Goal: Information Seeking & Learning: Compare options

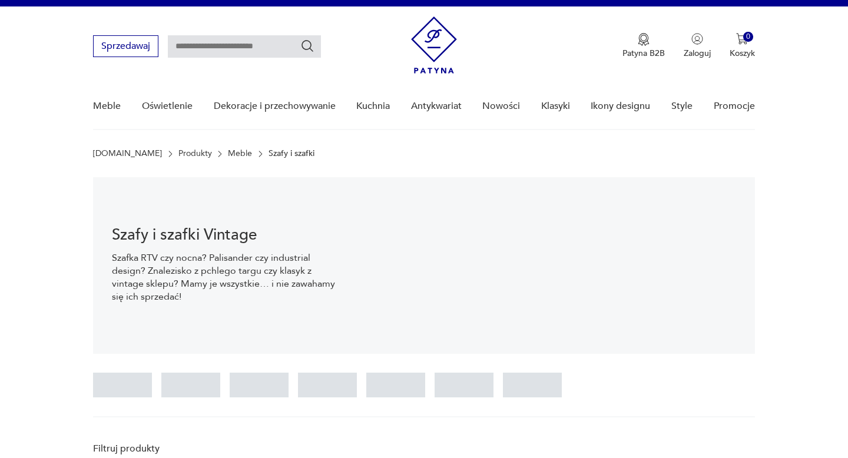
scroll to position [17, 0]
click at [239, 44] on input "text" at bounding box center [244, 46] width 153 height 22
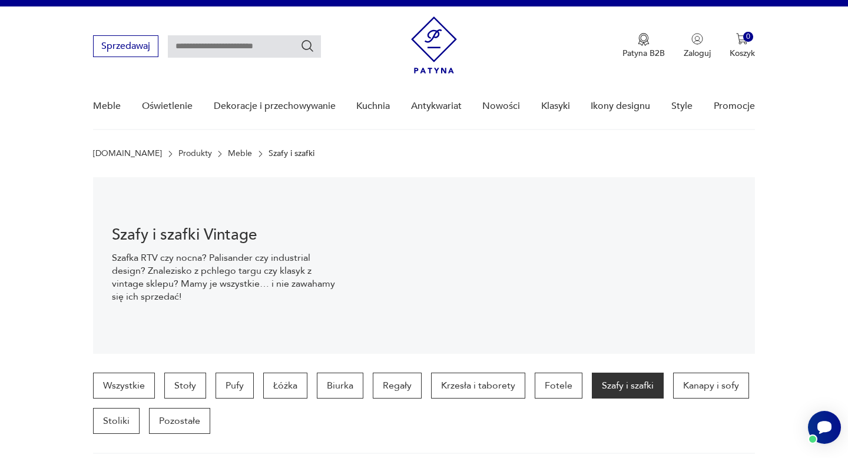
scroll to position [0, 0]
type input "******"
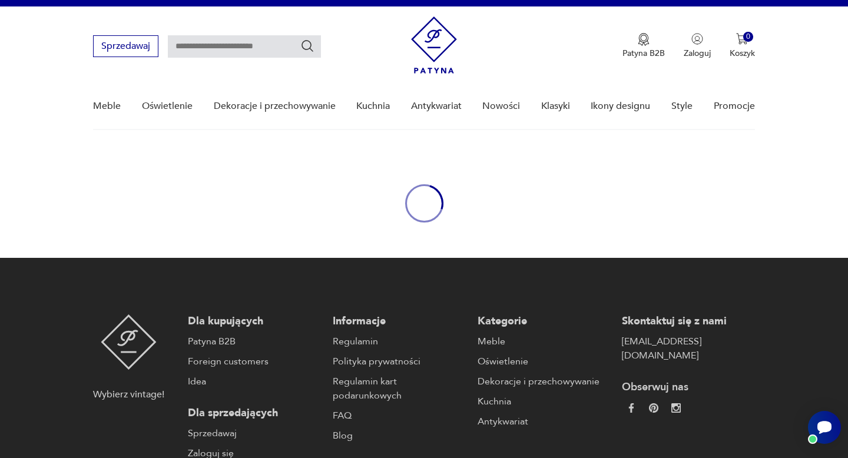
type input "******"
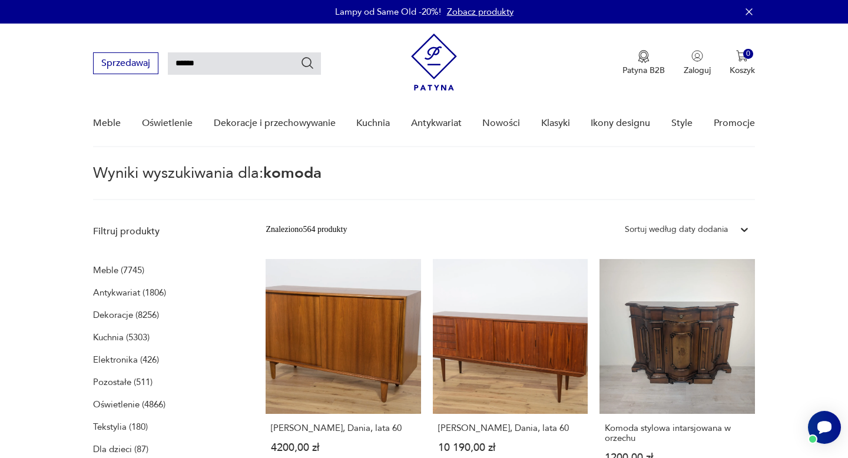
click at [664, 227] on div "Sortuj według daty dodania" at bounding box center [676, 229] width 103 height 13
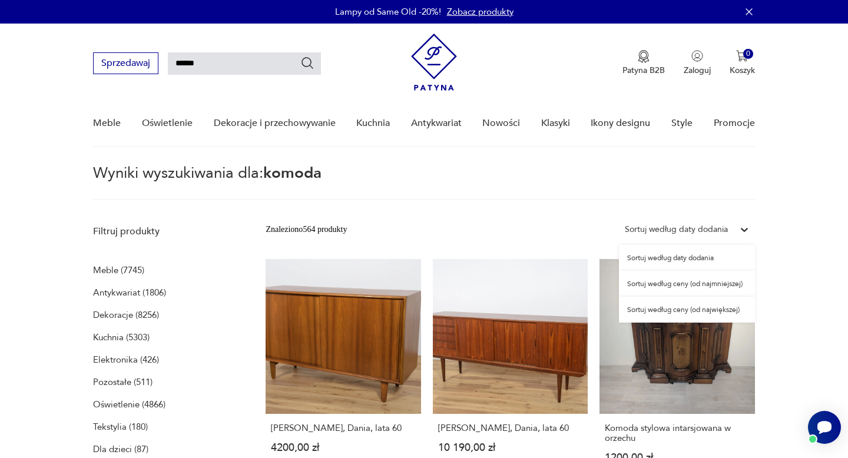
click at [664, 287] on div "Sortuj według ceny (od najmniejszej)" at bounding box center [687, 284] width 136 height 26
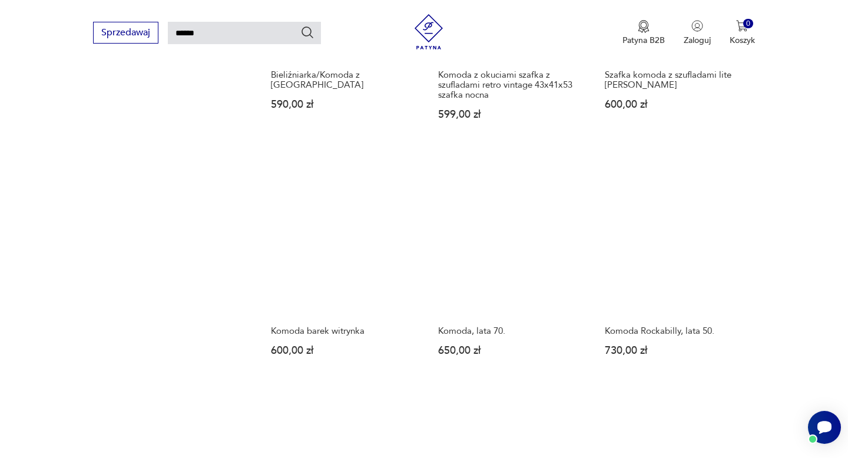
scroll to position [849, 0]
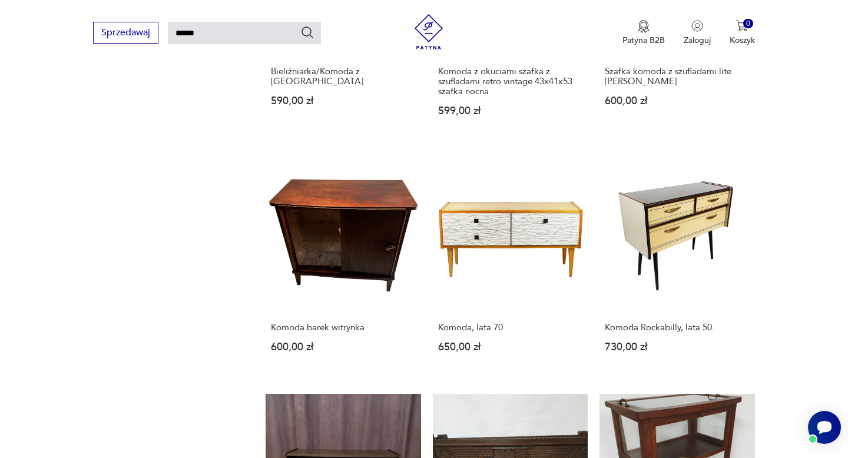
click at [399, 221] on link "Komoda barek witrynka 600,00 zł" at bounding box center [343, 266] width 155 height 217
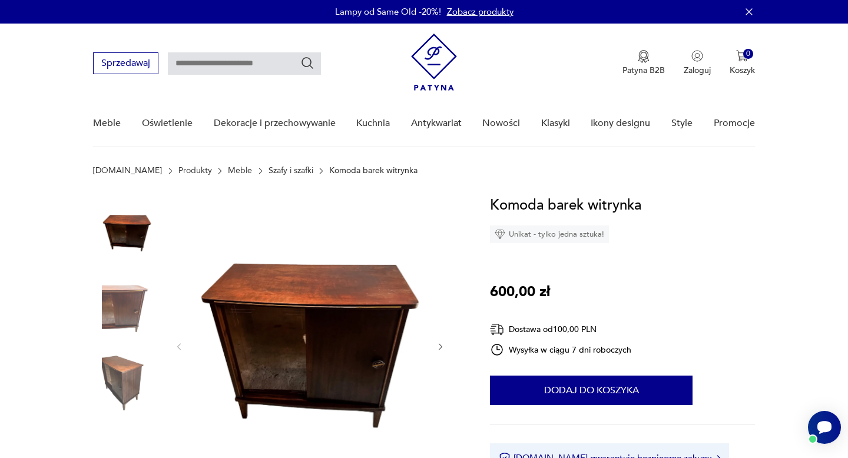
type input "******"
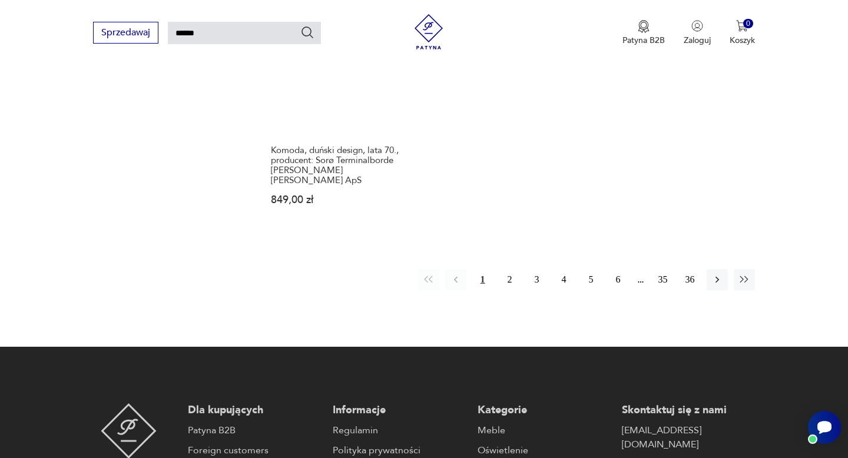
scroll to position [1557, 0]
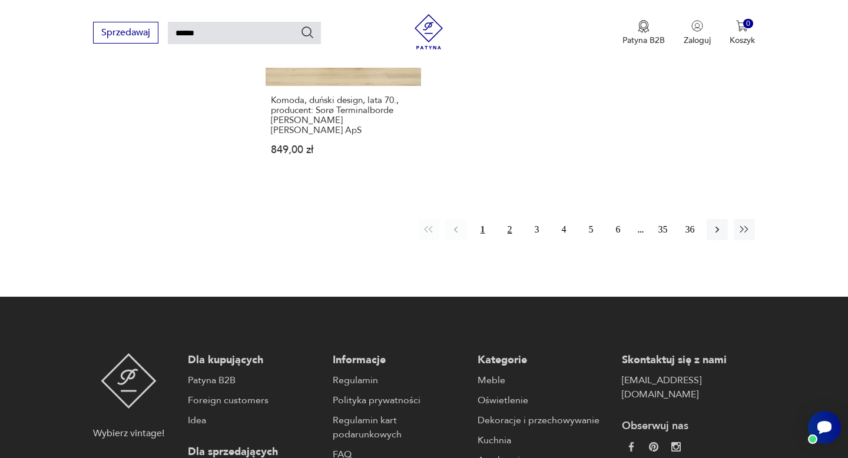
click at [509, 224] on button "2" at bounding box center [509, 229] width 21 height 21
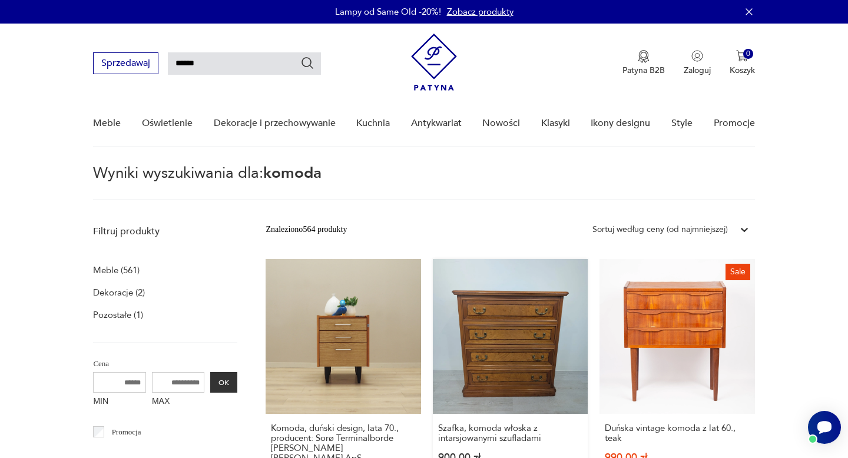
click at [512, 335] on link "Szafka, komoda włoska z intarsjowanymi szufladami 900,00 zł" at bounding box center [510, 382] width 155 height 247
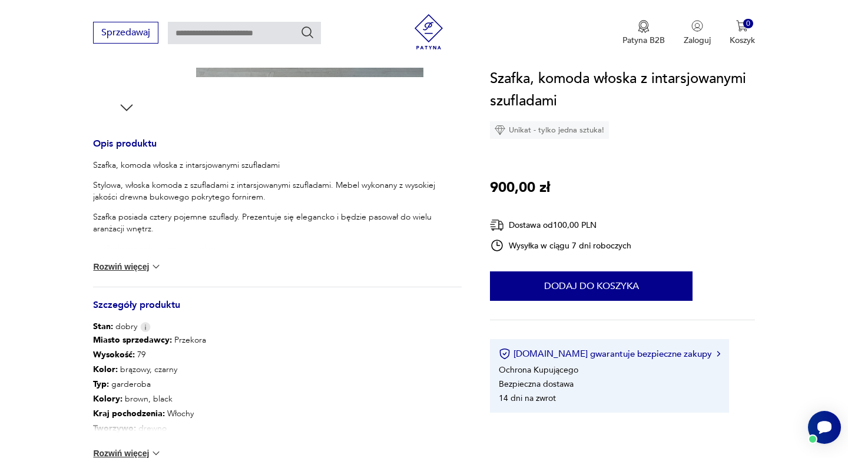
scroll to position [459, 0]
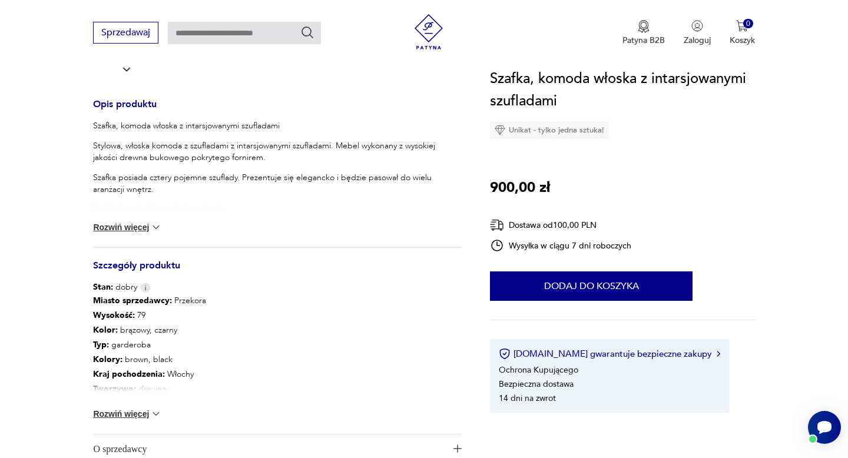
click at [157, 416] on img at bounding box center [156, 414] width 12 height 12
type input "******"
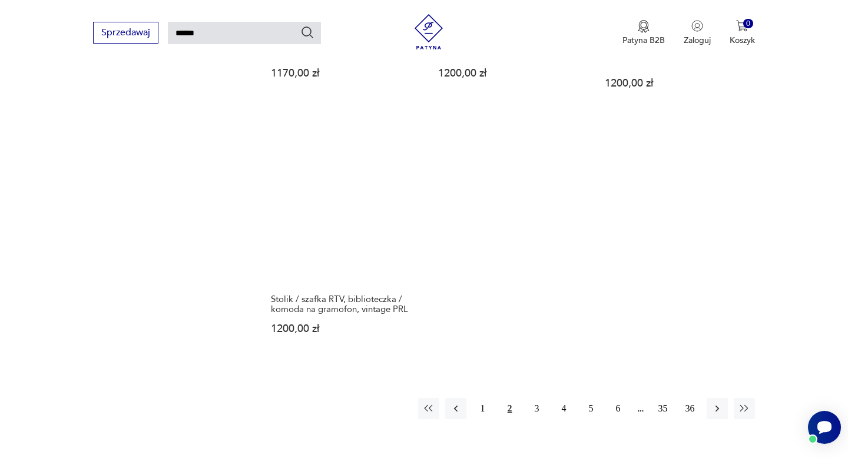
scroll to position [1390, 0]
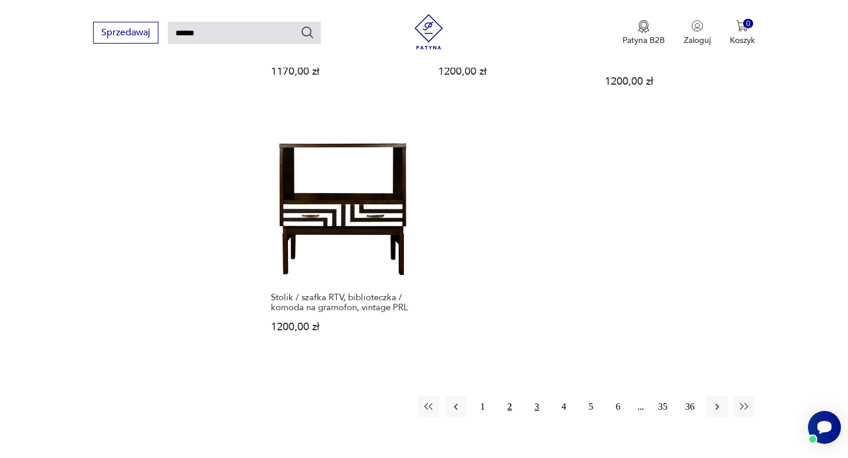
click at [543, 400] on button "3" at bounding box center [537, 406] width 21 height 21
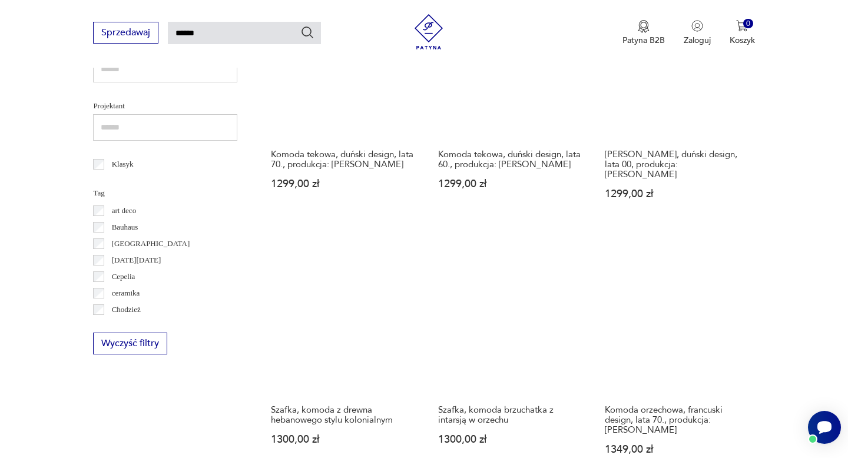
scroll to position [627, 0]
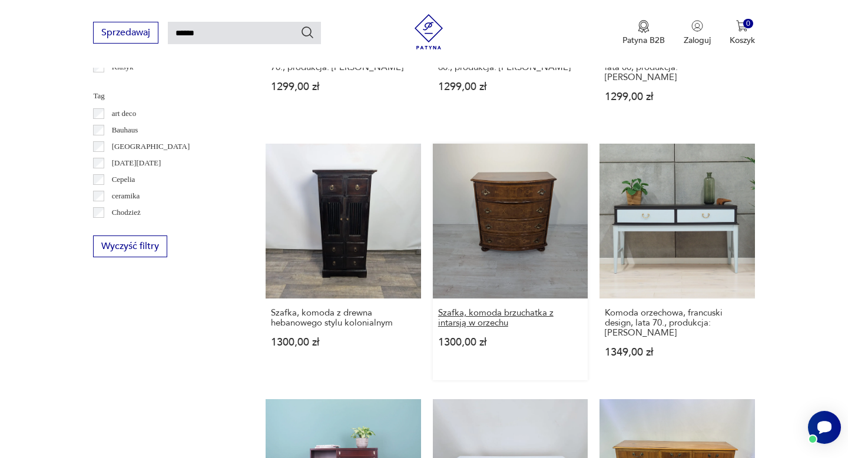
click at [494, 308] on h3 "Szafka, komoda brzuchatka z intarsją w orzechu" at bounding box center [510, 318] width 144 height 20
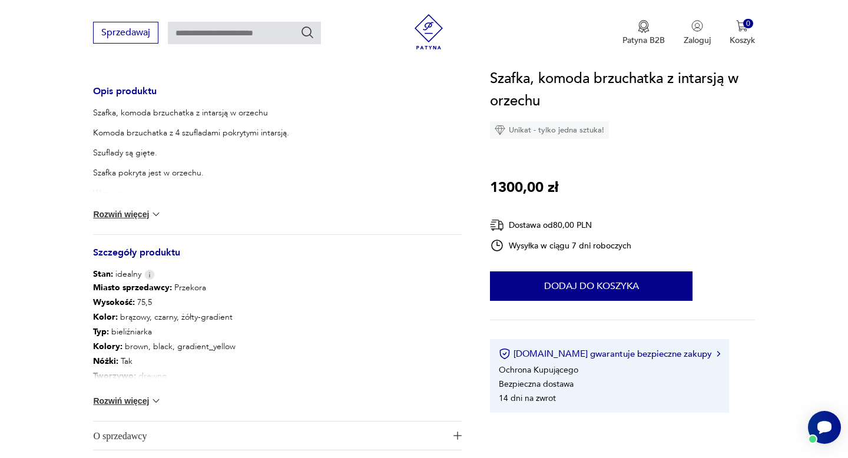
scroll to position [493, 0]
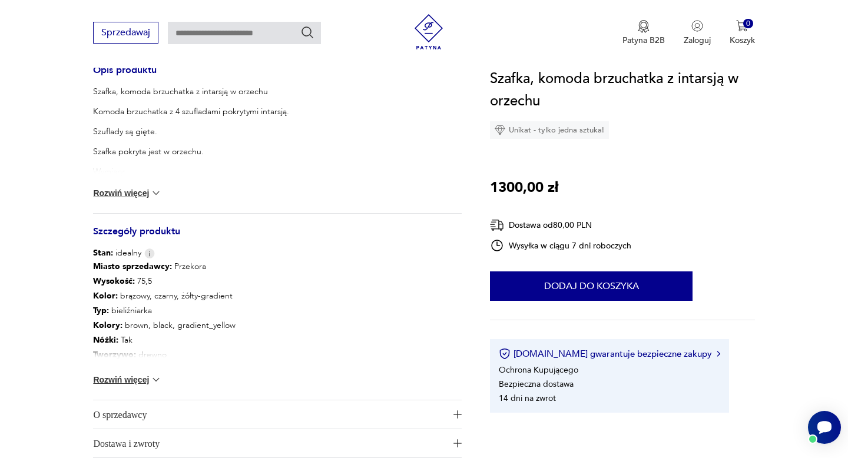
click at [142, 381] on button "Rozwiń więcej" at bounding box center [127, 380] width 68 height 12
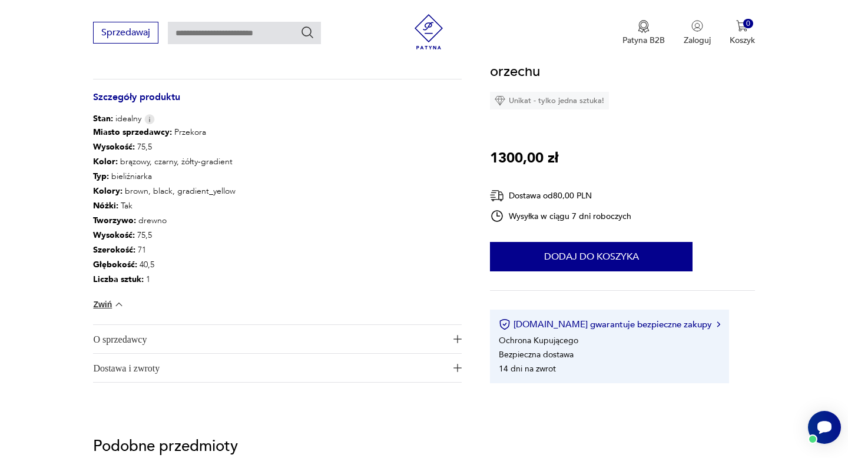
type input "******"
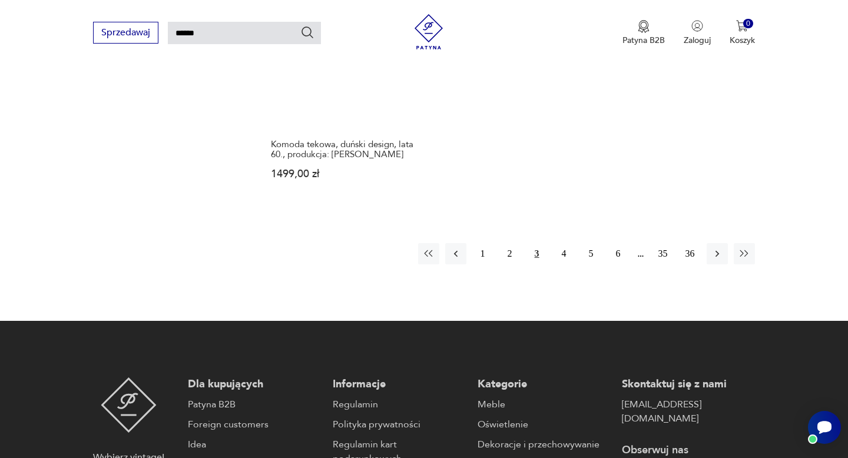
scroll to position [1573, 0]
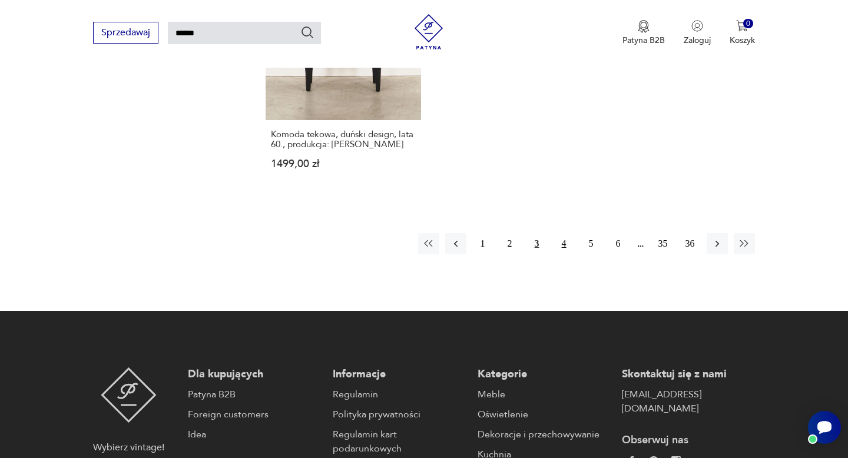
click at [563, 233] on button "4" at bounding box center [564, 243] width 21 height 21
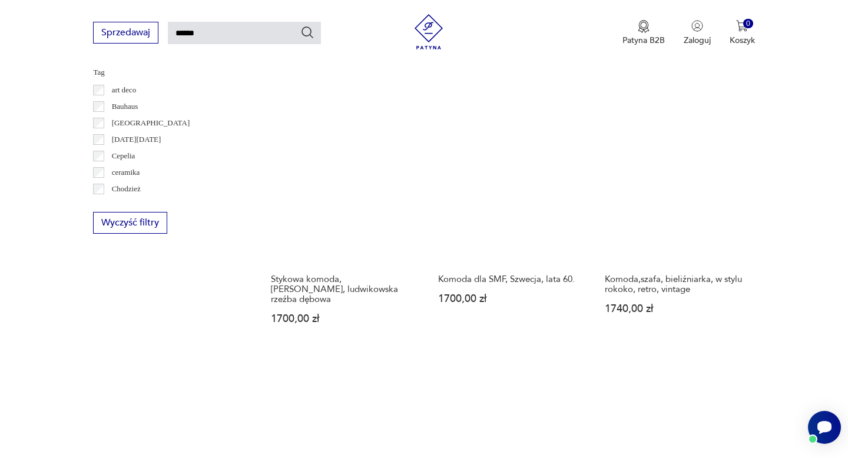
scroll to position [664, 0]
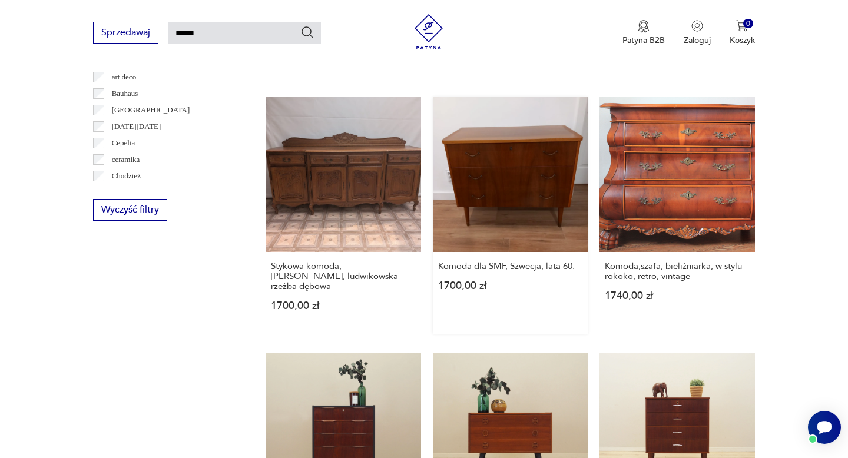
click at [527, 267] on h3 "Komoda dla SMF, Szwecja, lata 60." at bounding box center [510, 267] width 144 height 10
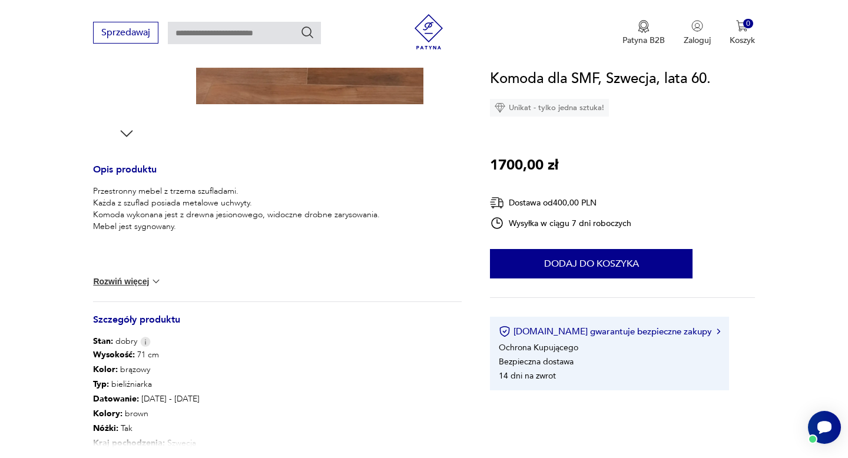
scroll to position [638, 0]
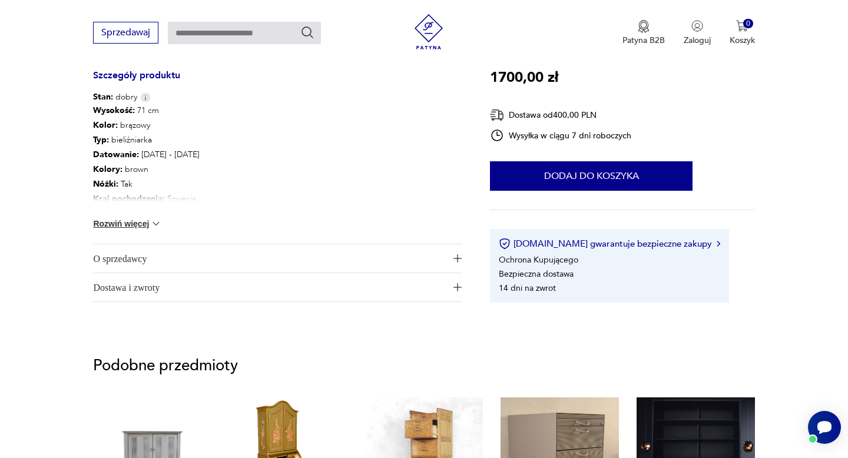
click at [147, 223] on button "Rozwiń więcej" at bounding box center [127, 224] width 68 height 12
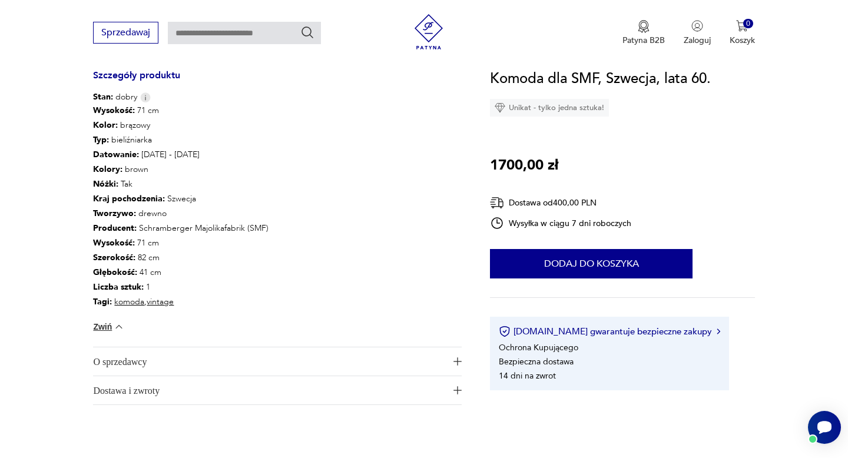
type input "******"
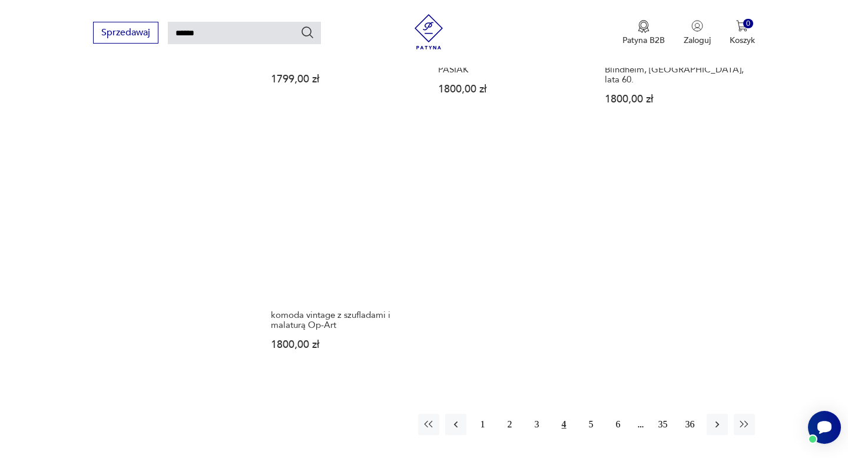
scroll to position [1459, 0]
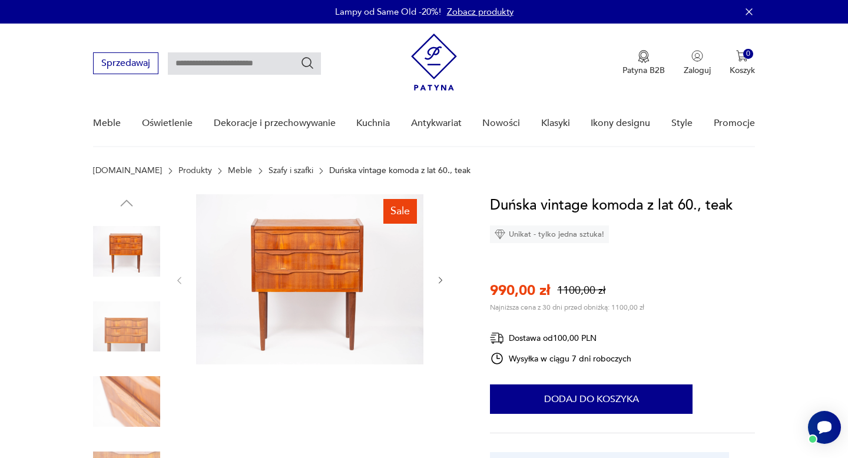
click at [310, 291] on img at bounding box center [309, 279] width 227 height 170
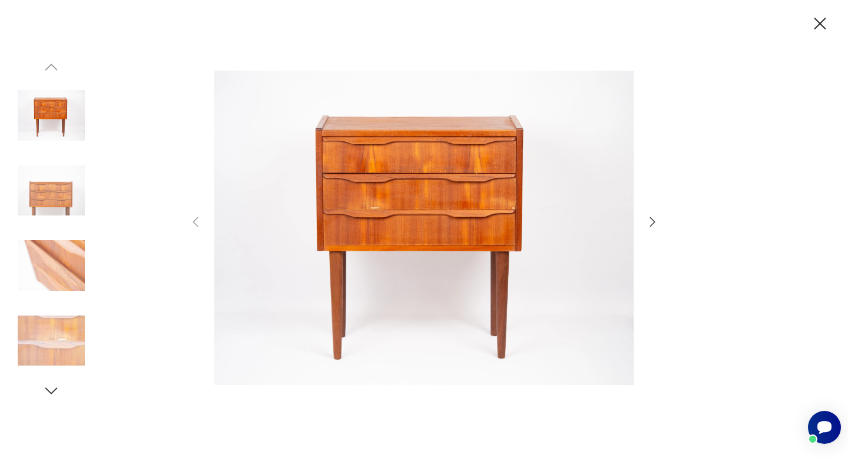
click at [653, 230] on div at bounding box center [423, 229] width 471 height 369
click at [651, 225] on icon "button" at bounding box center [652, 221] width 5 height 9
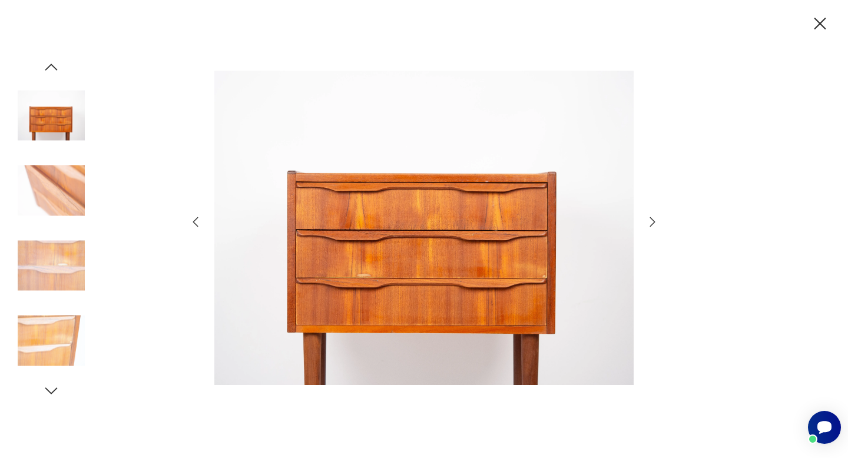
click at [651, 225] on icon "button" at bounding box center [652, 221] width 5 height 9
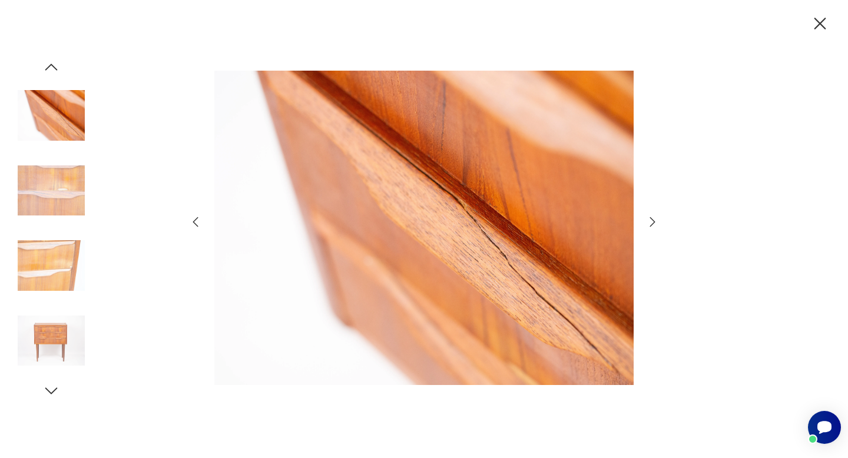
click at [651, 225] on icon "button" at bounding box center [652, 221] width 5 height 9
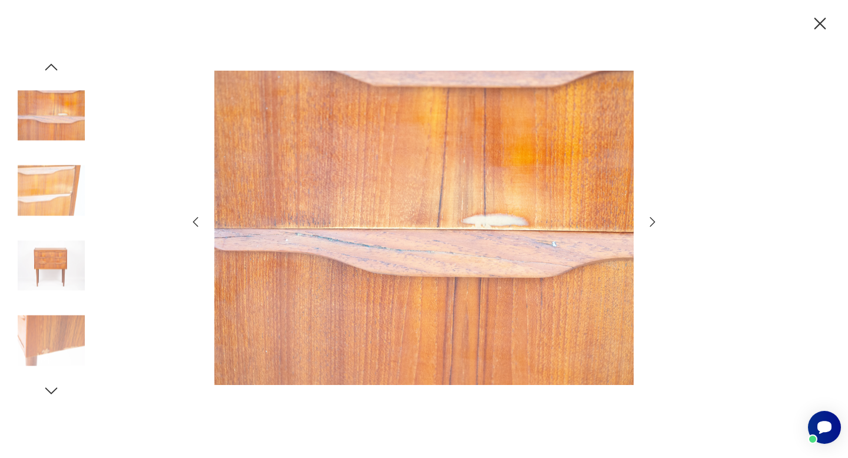
click at [651, 225] on icon "button" at bounding box center [652, 221] width 5 height 9
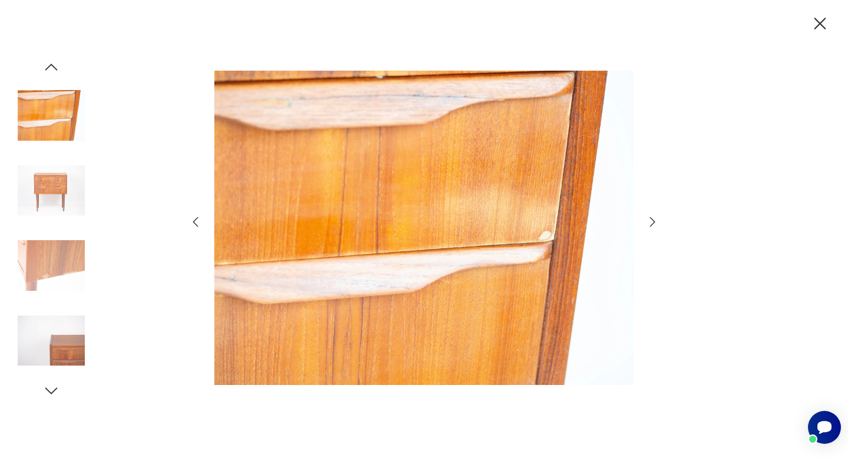
click at [651, 226] on icon "button" at bounding box center [652, 221] width 5 height 9
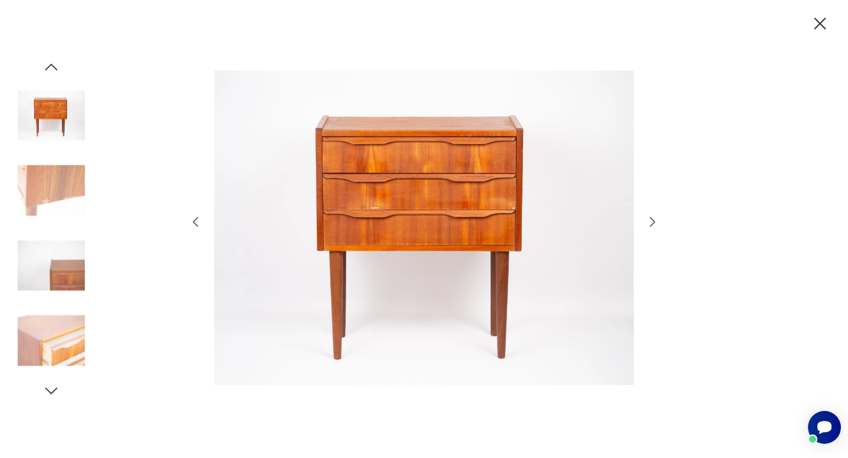
click at [651, 226] on icon "button" at bounding box center [652, 221] width 5 height 9
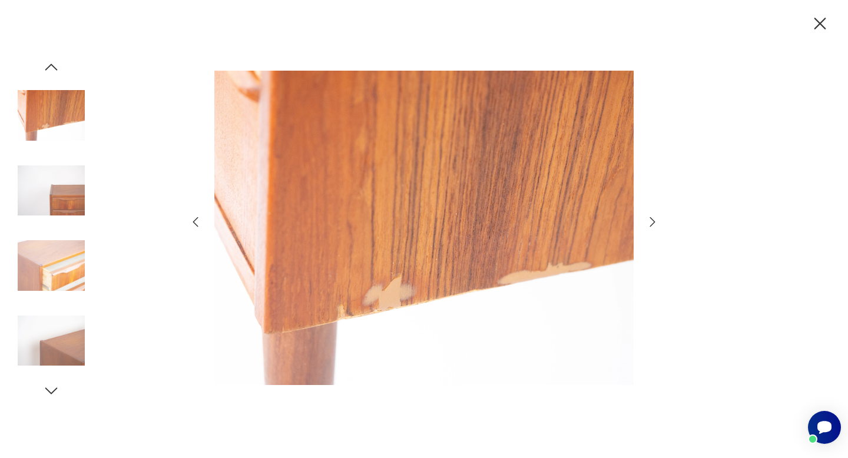
click at [651, 226] on icon "button" at bounding box center [652, 221] width 5 height 9
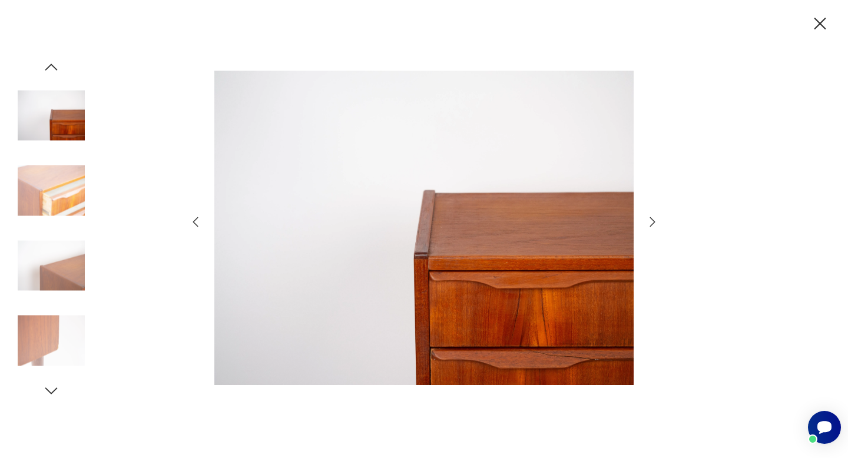
click at [822, 22] on icon "button" at bounding box center [821, 24] width 12 height 12
